Goal: Book appointment/travel/reservation

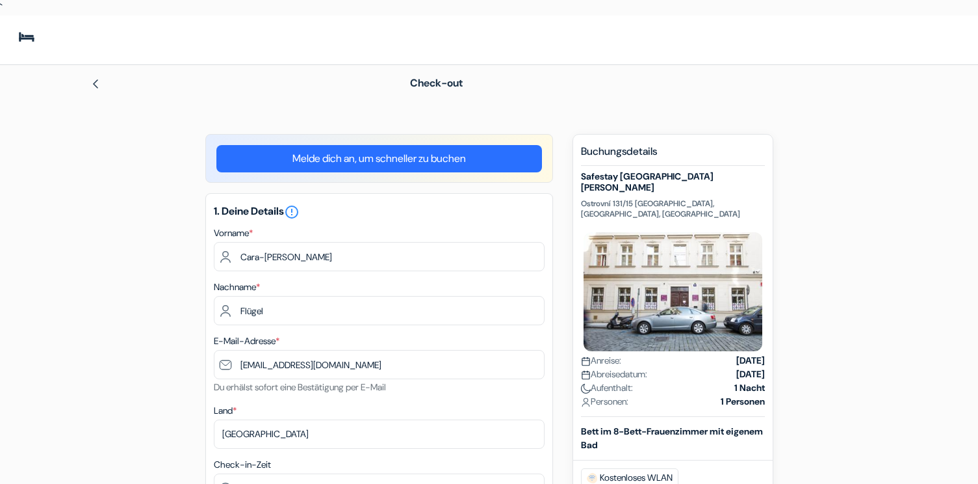
select select "19"
select select "08"
select select "2029"
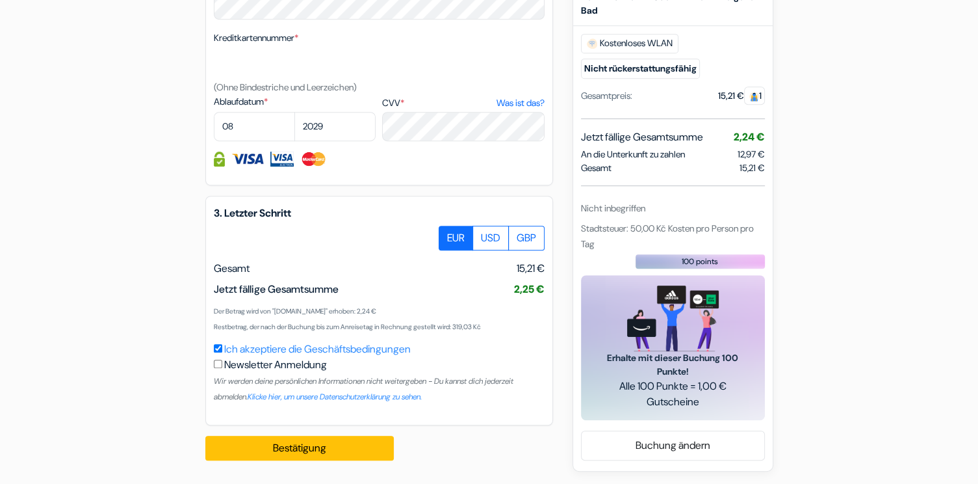
click at [368, 445] on button "Bestätigung Loading..." at bounding box center [299, 447] width 188 height 25
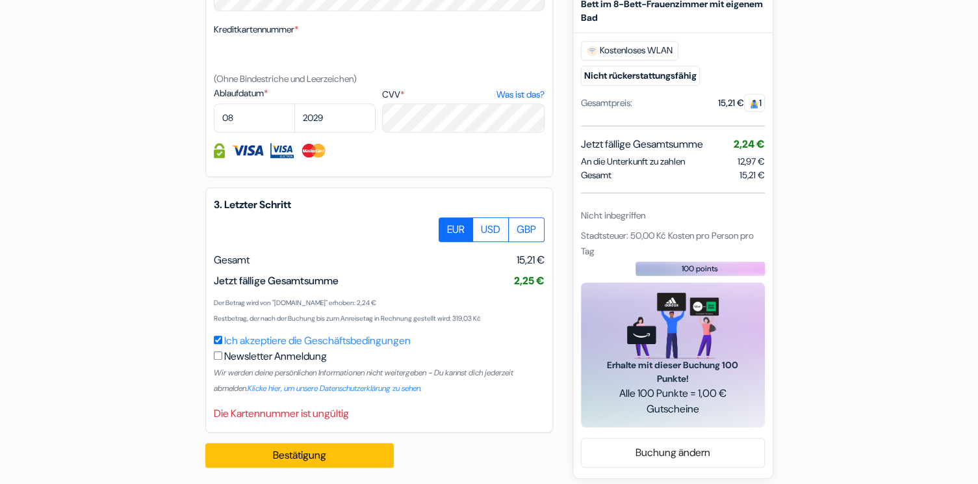
scroll to position [728, 0]
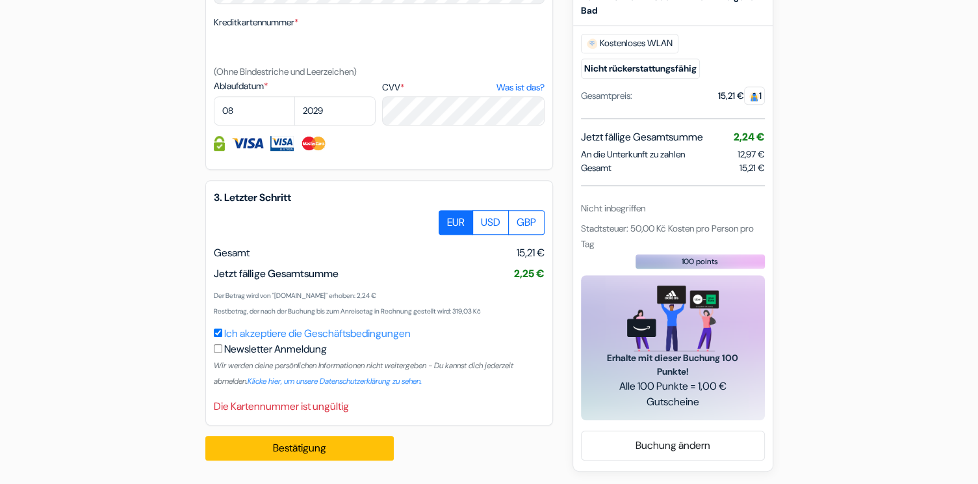
click at [247, 146] on img at bounding box center [247, 143] width 32 height 15
click at [283, 454] on button "Bestätigung Loading..." at bounding box center [299, 447] width 188 height 25
click at [283, 454] on div "Bestätigung Loading... Bearbeitungsanfrage..." at bounding box center [306, 447] width 203 height 45
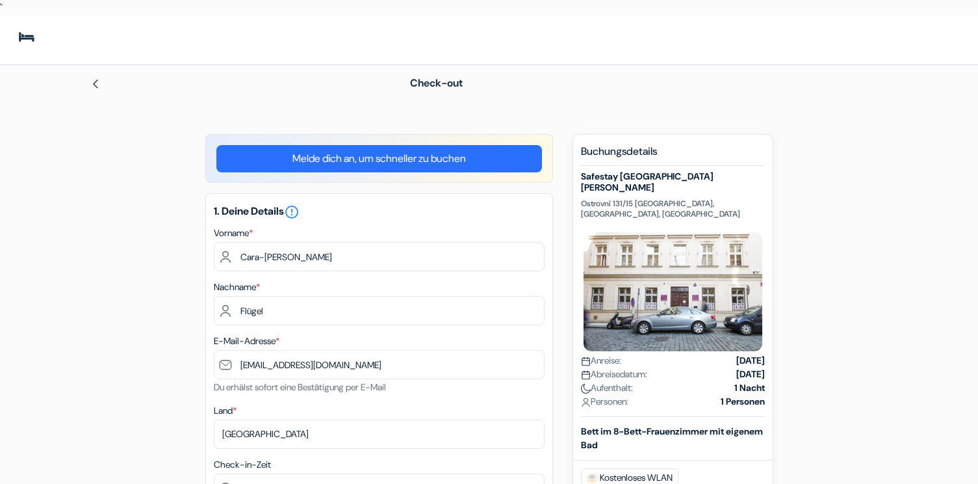
select select "19"
select select "08"
select select "2029"
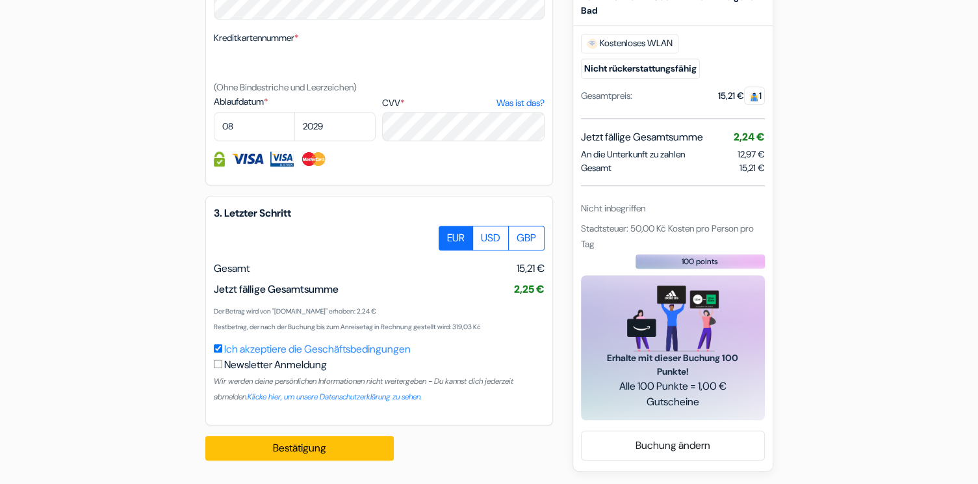
scroll to position [712, 0]
click at [328, 439] on button "Bestätigung Loading..." at bounding box center [299, 447] width 188 height 25
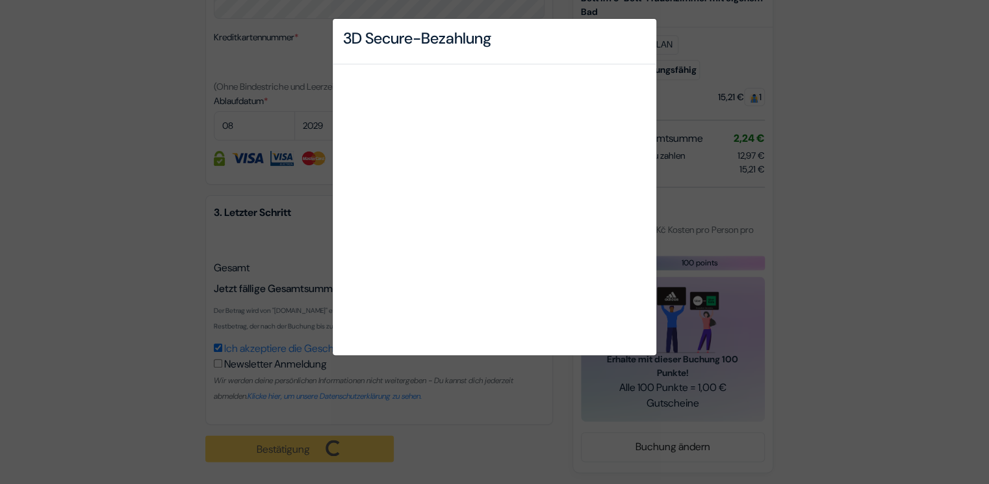
click at [139, 144] on div "3D Secure-Bezahlung" at bounding box center [494, 242] width 989 height 484
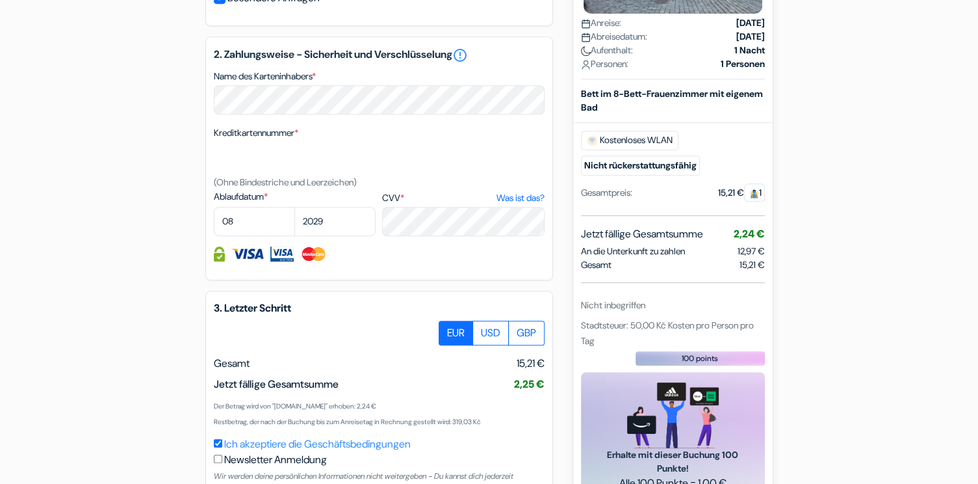
scroll to position [714, 0]
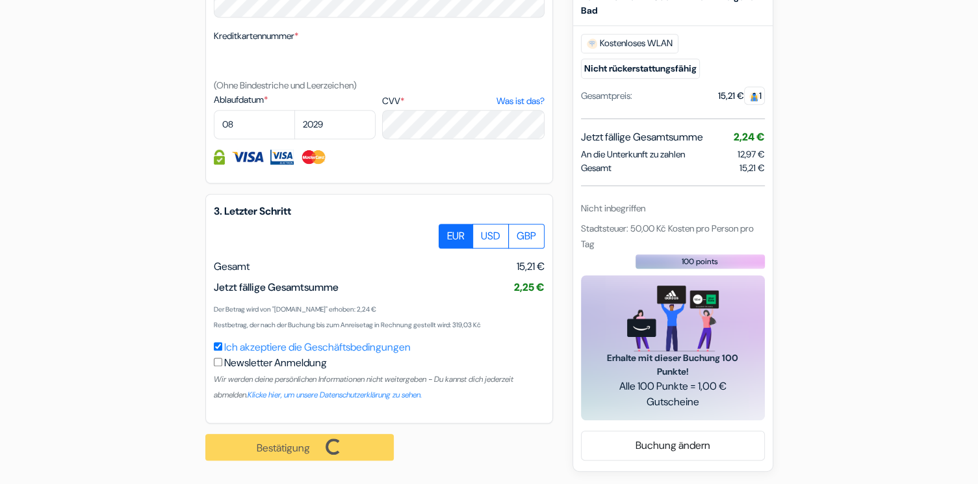
click at [264, 454] on div "Bestätigung Loading... Bearbeitungsanfrage..." at bounding box center [306, 446] width 203 height 47
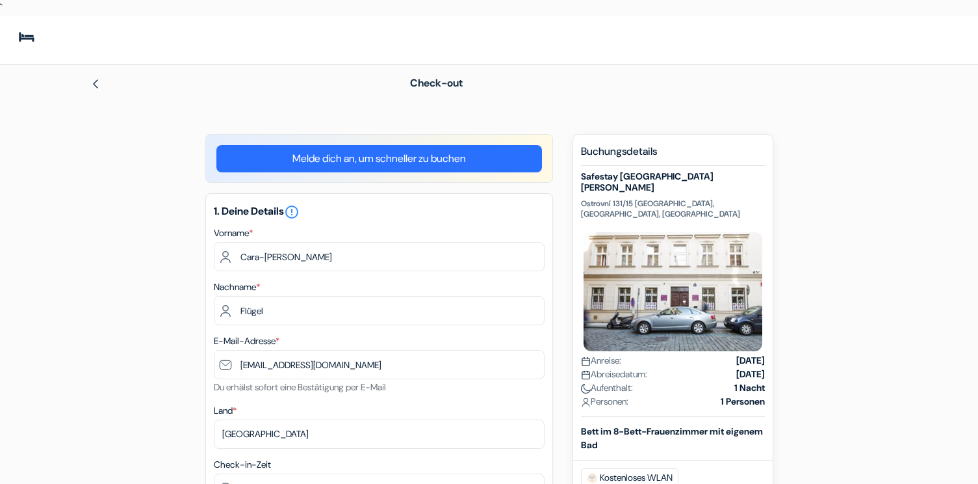
select select "19"
select select "08"
select select "2029"
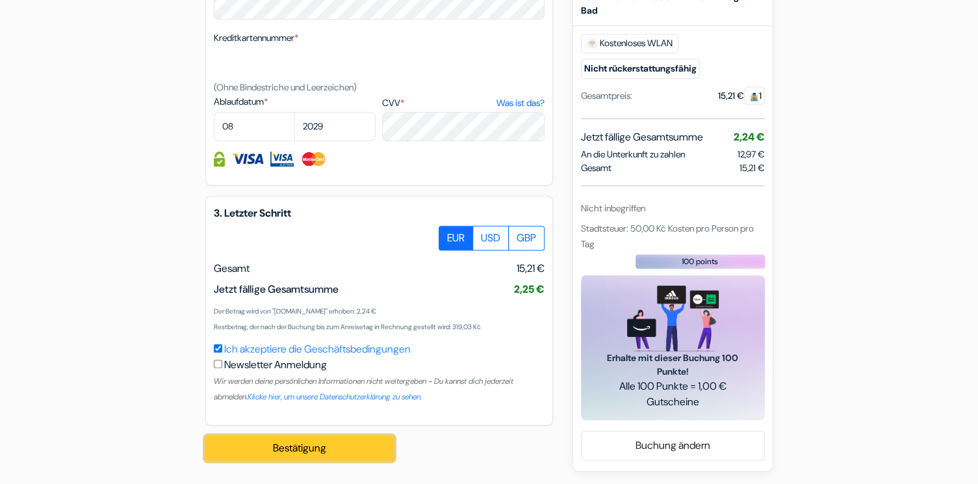
click at [368, 447] on button "Bestätigung Loading..." at bounding box center [299, 447] width 188 height 25
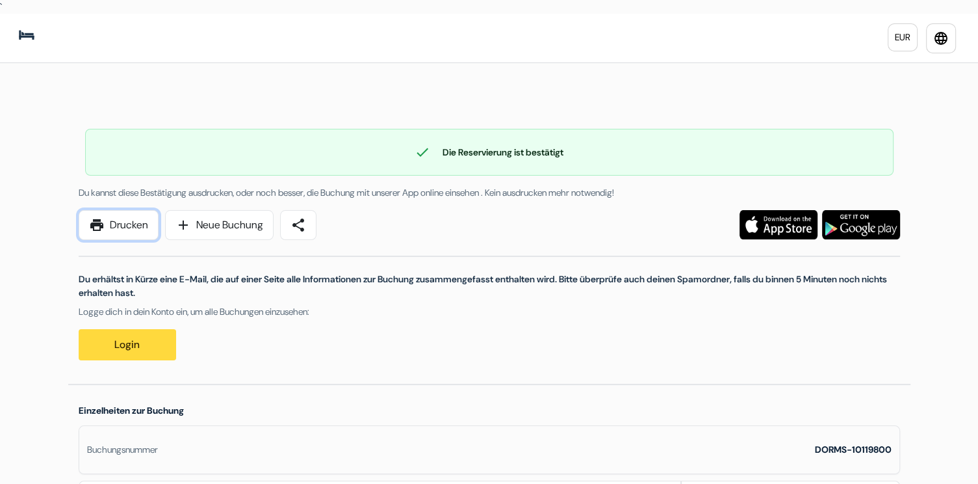
click at [133, 227] on link "print Drucken" at bounding box center [119, 225] width 80 height 30
